Goal: Transaction & Acquisition: Obtain resource

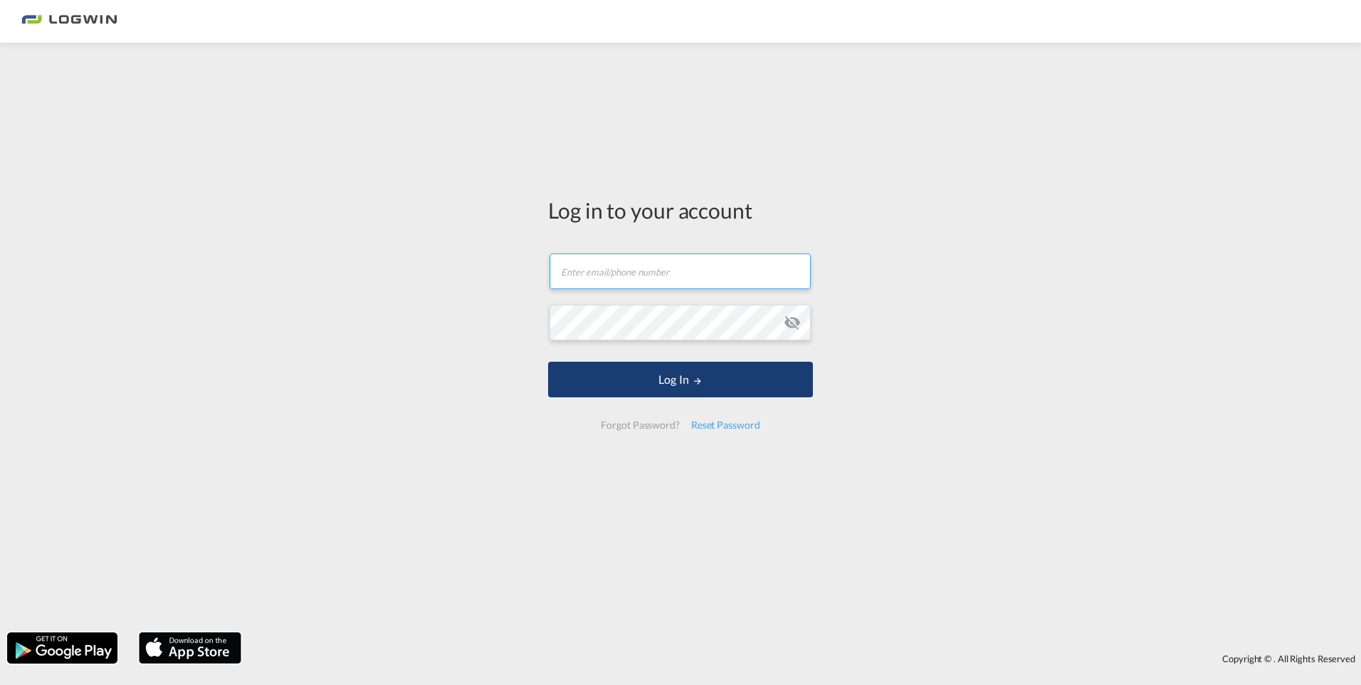
type input "[PERSON_NAME][EMAIL_ADDRESS][DOMAIN_NAME]"
click at [682, 384] on button "Log In" at bounding box center [680, 380] width 265 height 36
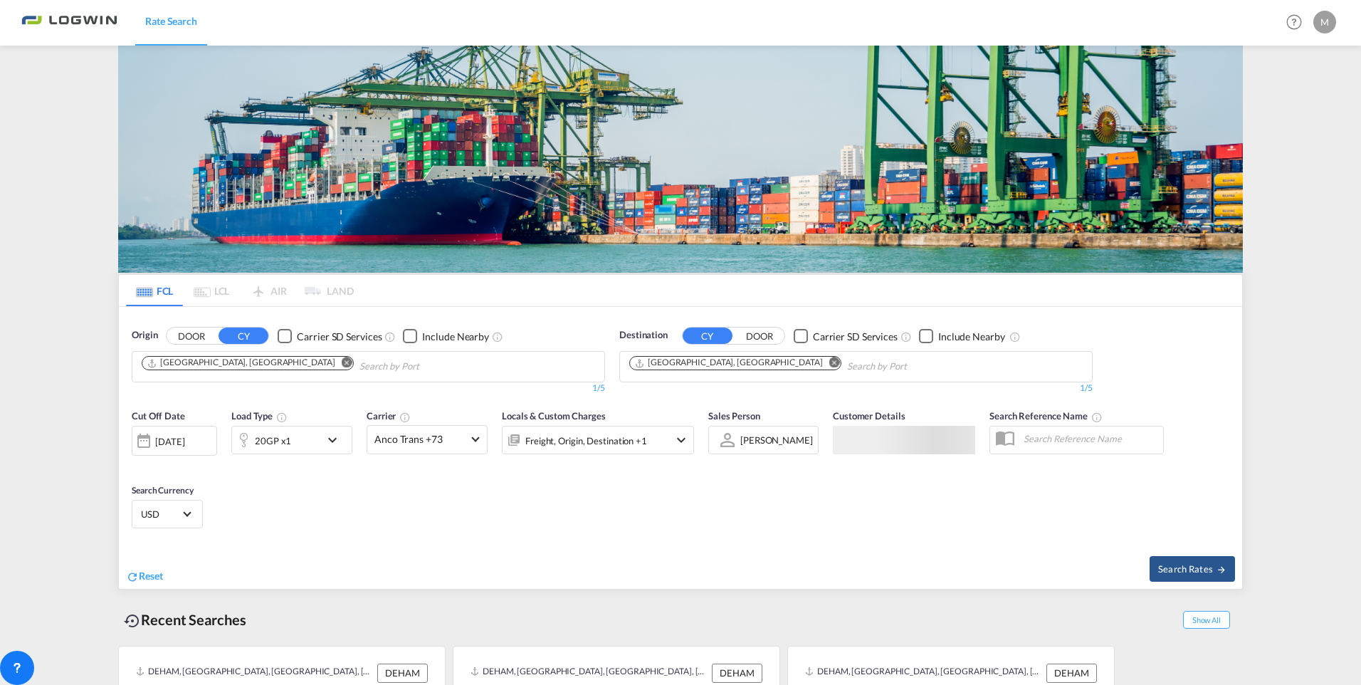
click at [360, 355] on input "Chips input." at bounding box center [427, 366] width 135 height 23
click at [719, 149] on img at bounding box center [680, 159] width 1125 height 227
click at [830, 360] on md-icon "Remove" at bounding box center [835, 362] width 11 height 11
click at [717, 365] on body "Rate Search Rate Search Help Resources Product Release M My Profile Logout FCL …" at bounding box center [680, 342] width 1361 height 685
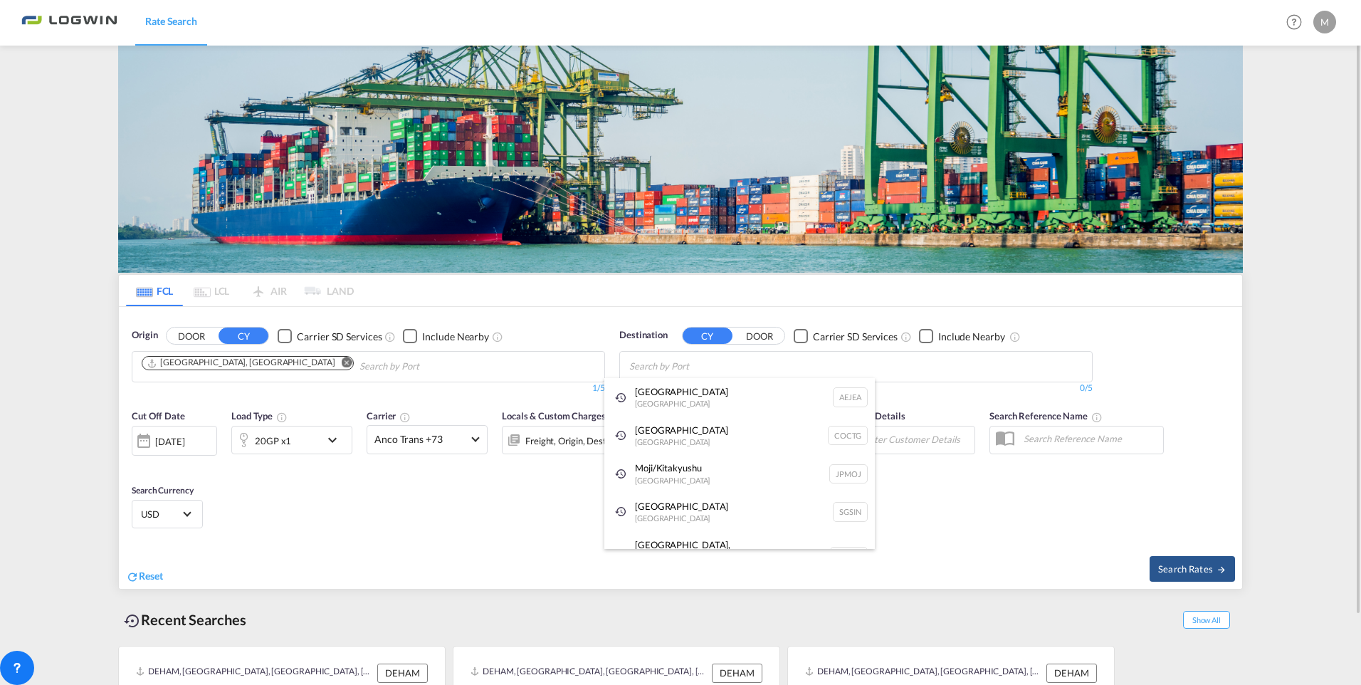
type input "g"
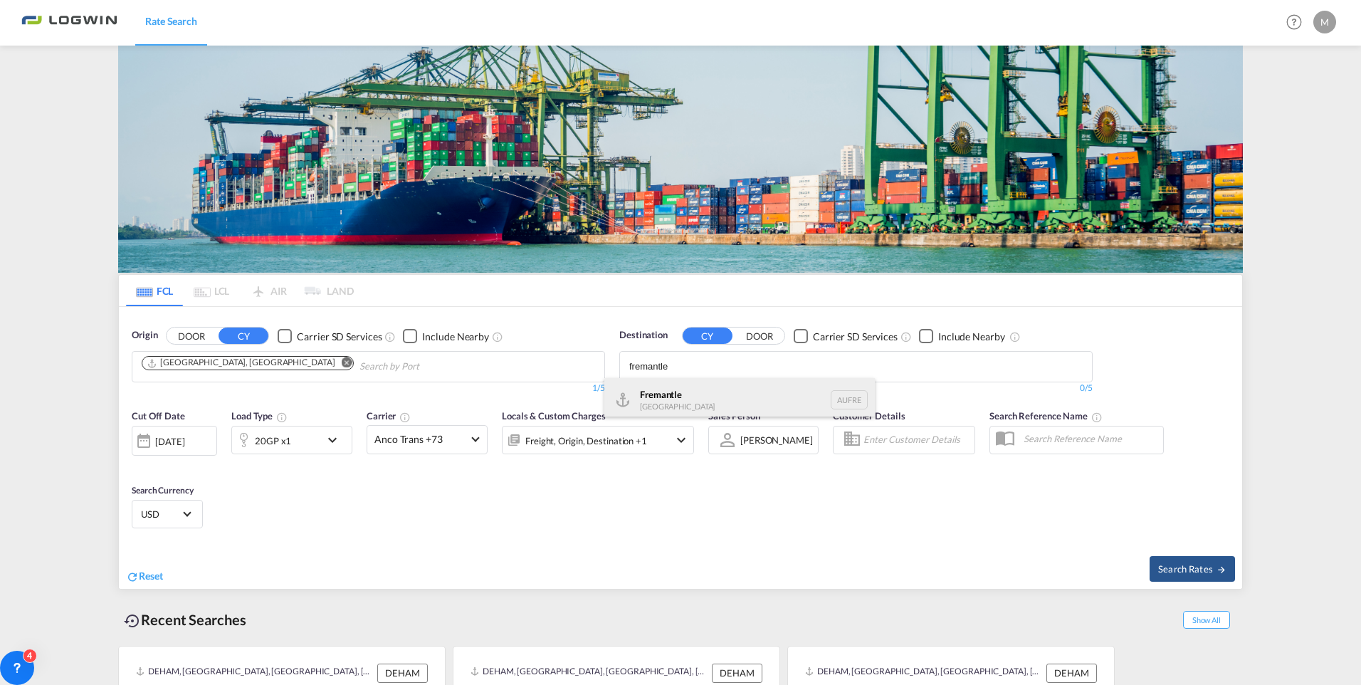
type input "fremantle"
click at [703, 395] on div "Fremantle [GEOGRAPHIC_DATA] AUFRE" at bounding box center [740, 399] width 271 height 43
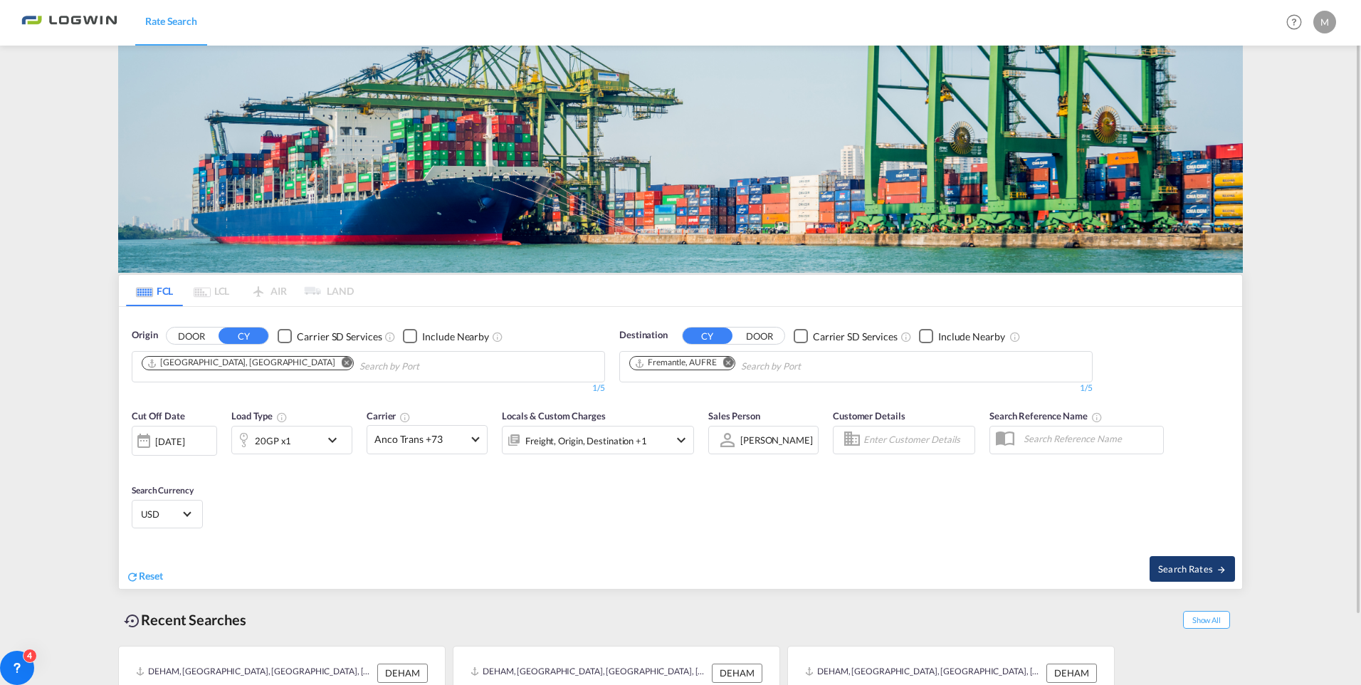
click at [1227, 557] on button "Search Rates" at bounding box center [1192, 569] width 85 height 26
type input "DEHAM to AUFRE / [DATE]"
